Goal: Information Seeking & Learning: Learn about a topic

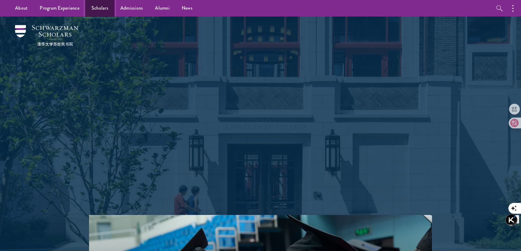
click at [98, 8] on link "Scholars" at bounding box center [99, 8] width 29 height 17
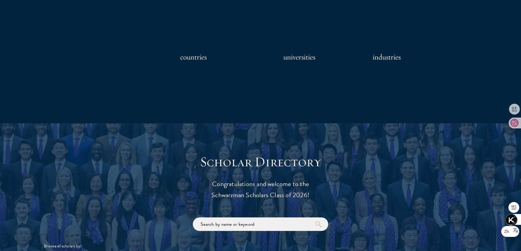
scroll to position [656, 0]
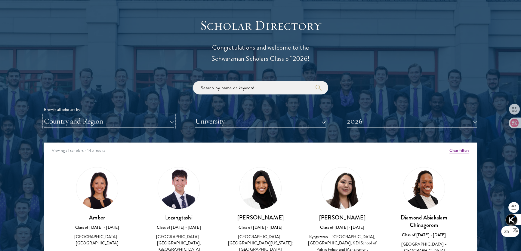
click at [148, 120] on button "Country and Region" at bounding box center [109, 121] width 130 height 12
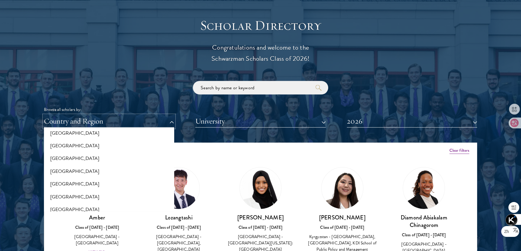
scroll to position [1230, 0]
click at [104, 168] on button "[GEOGRAPHIC_DATA]" at bounding box center [109, 170] width 127 height 13
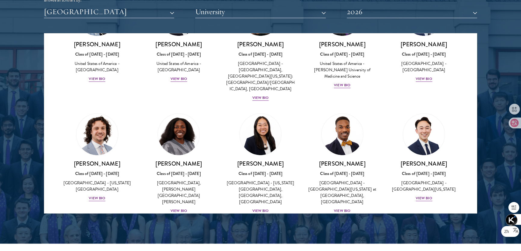
scroll to position [355, 0]
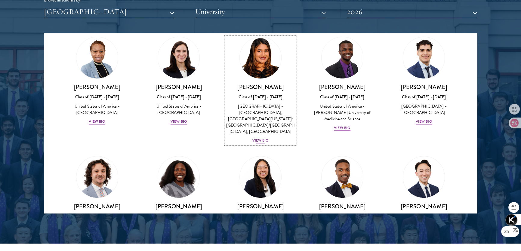
click at [261, 138] on div "View Bio" at bounding box center [260, 141] width 17 height 6
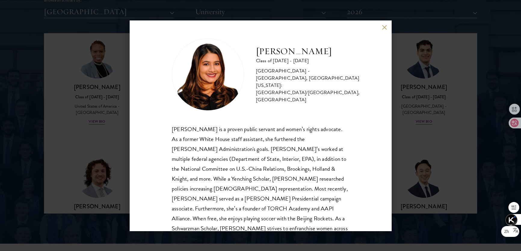
scroll to position [27, 0]
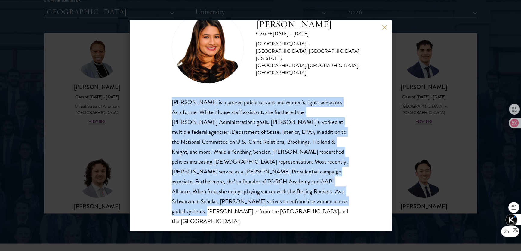
drag, startPoint x: 171, startPoint y: 100, endPoint x: 212, endPoint y: 210, distance: 118.0
click at [212, 210] on div "Nina Gohel Class of 2025 - 2026 United States of America - Rutgers, The State U…" at bounding box center [261, 125] width 262 height 210
copy div "Nina Gohel is a proven public servant and women’s rights advocate. As a former …"
